Goal: Navigation & Orientation: Find specific page/section

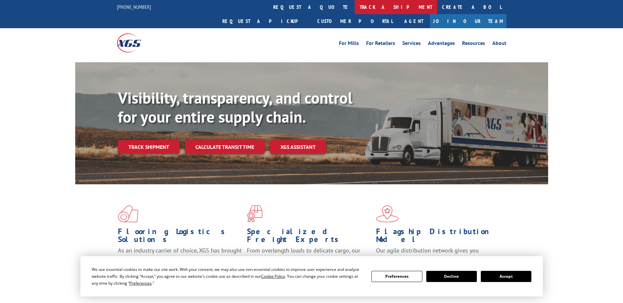
click at [355, 11] on link "track a shipment" at bounding box center [396, 7] width 82 height 14
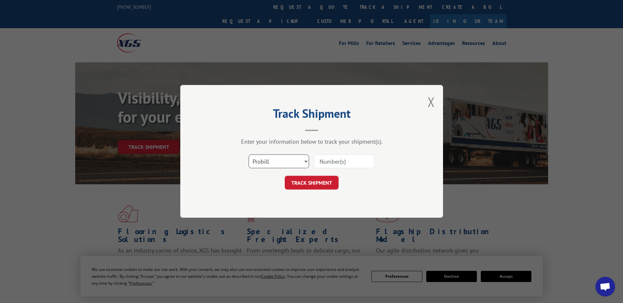
click at [294, 162] on select "Select category... Probill BOL PO" at bounding box center [278, 162] width 60 height 14
click at [431, 106] on button "Close modal" at bounding box center [430, 101] width 7 height 17
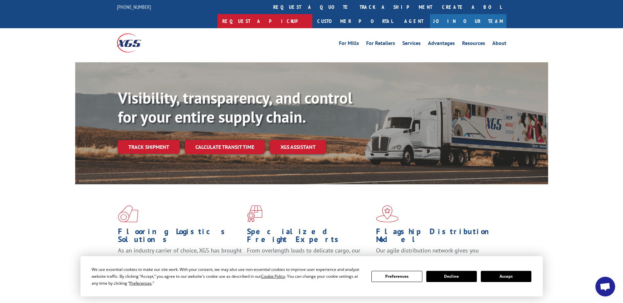
click at [312, 14] on link "Request a pickup" at bounding box center [264, 21] width 95 height 14
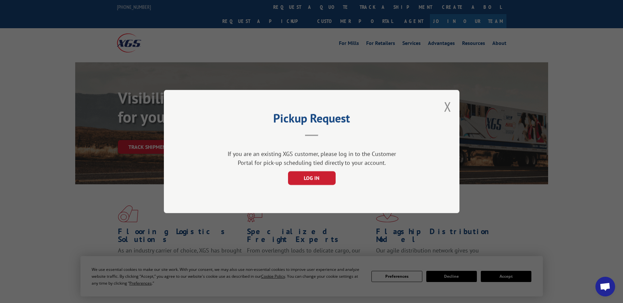
click at [400, 15] on div "Pickup Request If you are an existing XGS customer, please log in to the Custom…" at bounding box center [311, 151] width 623 height 303
click at [441, 111] on div "Pickup Request If you are an existing XGS customer, please log in to the Custom…" at bounding box center [311, 151] width 295 height 123
click at [449, 106] on button "Close modal" at bounding box center [447, 106] width 7 height 17
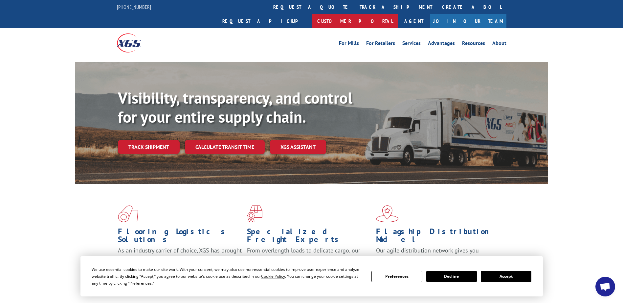
click at [398, 14] on link "Customer Portal" at bounding box center [354, 21] width 85 height 14
